Goal: Transaction & Acquisition: Purchase product/service

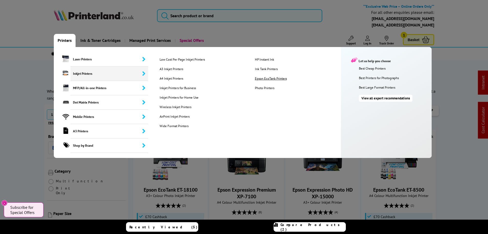
click at [284, 79] on link "Epson EcoTank Printers" at bounding box center [298, 78] width 95 height 4
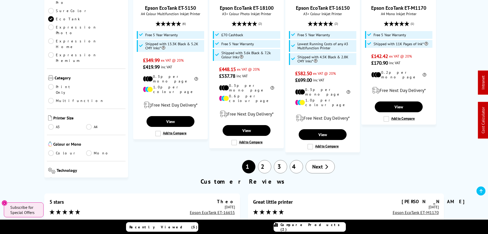
scroll to position [692, 0]
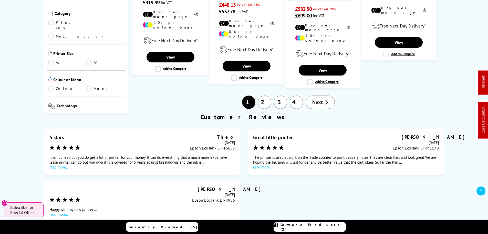
click at [297, 95] on link "4" at bounding box center [296, 101] width 13 height 13
